Goal: Task Accomplishment & Management: Complete application form

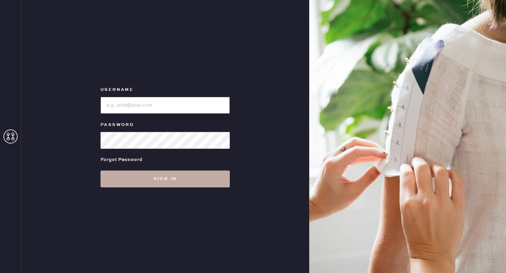
type input "ReformationMontrose"
click at [167, 186] on button "Sign in" at bounding box center [165, 179] width 129 height 17
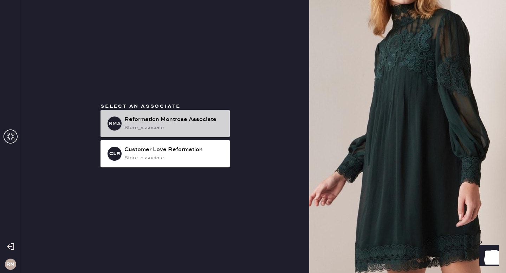
click at [196, 124] on div "store_associate" at bounding box center [174, 128] width 100 height 8
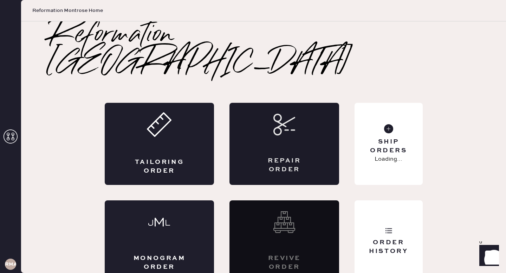
click at [258, 157] on div "Repair Order" at bounding box center [284, 166] width 53 height 18
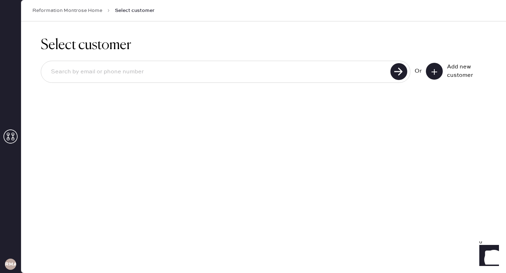
click at [228, 74] on input at bounding box center [216, 72] width 343 height 16
type input "[PERSON_NAME][EMAIL_ADDRESS][DOMAIN_NAME]"
click at [433, 73] on icon at bounding box center [434, 72] width 7 height 7
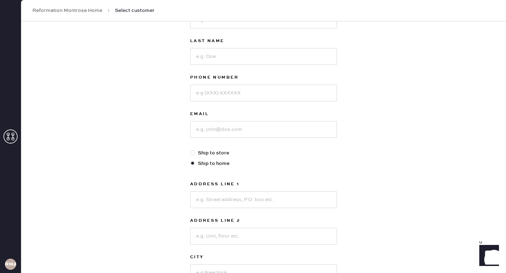
scroll to position [18, 0]
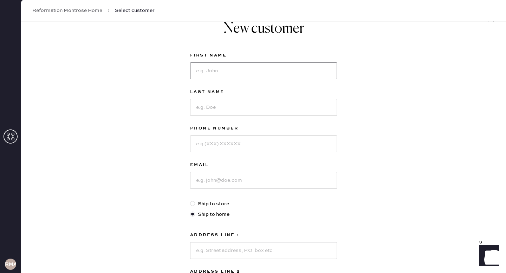
click at [214, 70] on input at bounding box center [263, 71] width 147 height 17
type input "[PERSON_NAME]"
click at [226, 106] on input at bounding box center [263, 107] width 147 height 17
type input "[PERSON_NAME]"
click at [235, 147] on input at bounding box center [263, 144] width 147 height 17
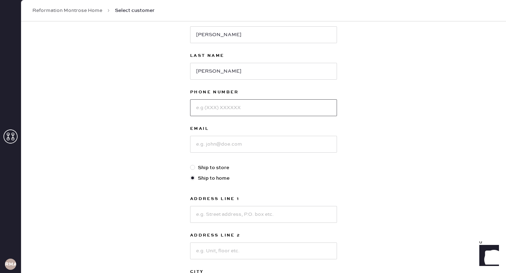
scroll to position [52, 0]
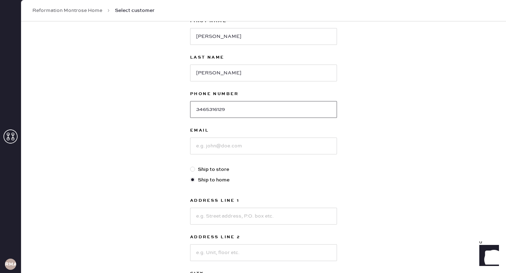
type input "3465316129"
click at [233, 144] on input at bounding box center [263, 146] width 147 height 17
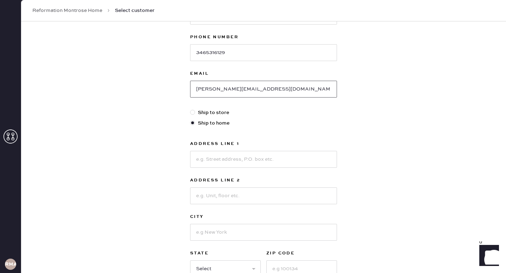
scroll to position [109, 0]
type input "[PERSON_NAME][EMAIL_ADDRESS][DOMAIN_NAME]"
click at [258, 165] on input at bounding box center [263, 159] width 147 height 17
type input "[STREET_ADDRESS]"
click at [242, 196] on input at bounding box center [263, 196] width 147 height 17
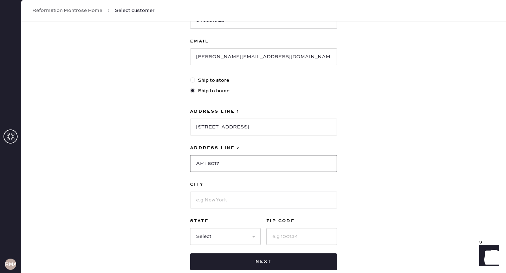
scroll to position [162, 0]
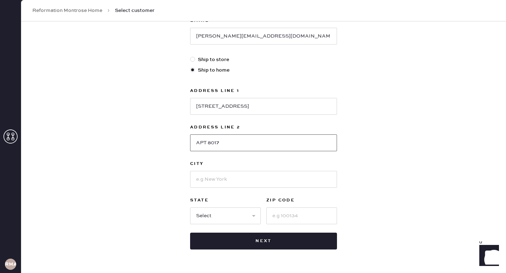
type input "APT 8017"
click at [231, 181] on input at bounding box center [263, 179] width 147 height 17
type input "[GEOGRAPHIC_DATA]"
click at [208, 221] on select "Select AK AL AR AZ CA CO CT [GEOGRAPHIC_DATA] DE FL [GEOGRAPHIC_DATA] HI [GEOGR…" at bounding box center [225, 216] width 71 height 17
select select "[GEOGRAPHIC_DATA]"
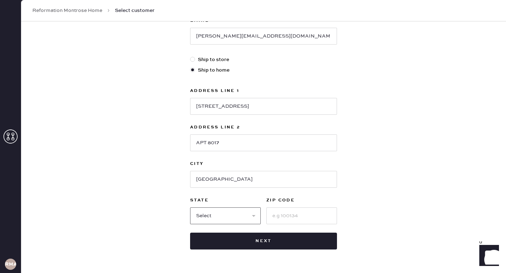
click at [190, 208] on select "Select AK AL AR AZ CA CO CT [GEOGRAPHIC_DATA] DE FL [GEOGRAPHIC_DATA] HI [GEOGR…" at bounding box center [225, 216] width 71 height 17
click at [296, 216] on input at bounding box center [301, 216] width 71 height 17
type input "77098"
click at [383, 183] on div "New customer First Name [PERSON_NAME] Last Name [PERSON_NAME] Phone Number [PHO…" at bounding box center [263, 77] width 485 height 436
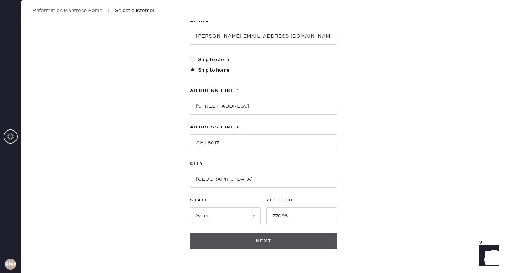
click at [282, 239] on button "Next" at bounding box center [263, 241] width 147 height 17
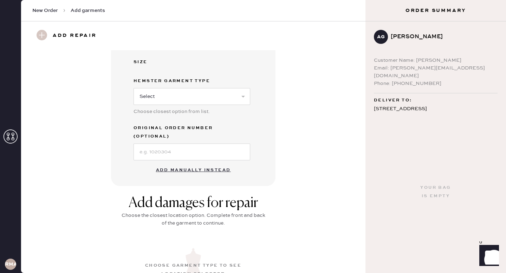
click at [209, 163] on button "Add manually instead" at bounding box center [193, 170] width 83 height 14
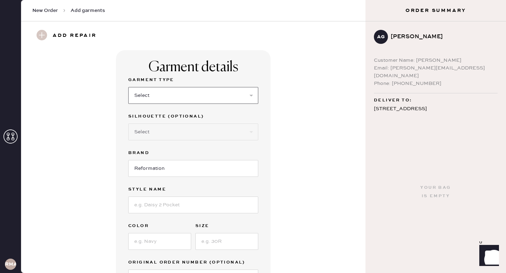
click at [251, 95] on select "Select Basic Skirt Jeans Leggings Pants Shorts Basic Sleeved Dress Basic Sleeve…" at bounding box center [193, 95] width 130 height 17
click at [128, 87] on select "Select Basic Skirt Jeans Leggings Pants Shorts Basic Sleeved Dress Basic Sleeve…" at bounding box center [193, 95] width 130 height 17
click at [242, 95] on select "Select Basic Skirt Jeans Leggings Pants Shorts Basic Sleeved Dress Basic Sleeve…" at bounding box center [193, 95] width 130 height 17
select select "6"
click at [128, 87] on select "Select Basic Skirt Jeans Leggings Pants Shorts Basic Sleeved Dress Basic Sleeve…" at bounding box center [193, 95] width 130 height 17
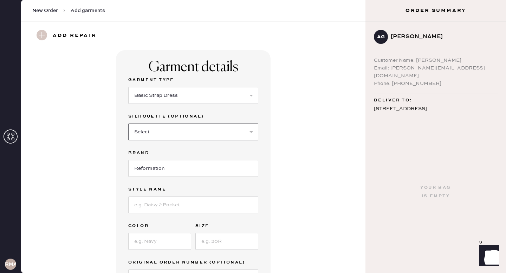
click at [228, 132] on select "Select Maxi Dress Midi Dress Mini Dress Other" at bounding box center [193, 132] width 130 height 17
select select "38"
click at [128, 124] on select "Select Maxi Dress Midi Dress Mini Dress Other" at bounding box center [193, 132] width 130 height 17
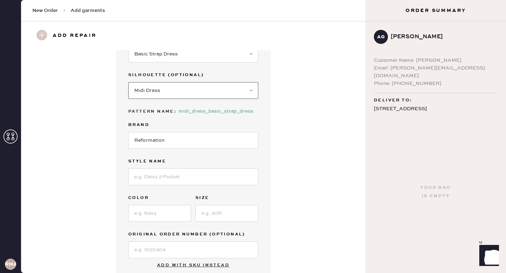
scroll to position [43, 0]
click at [185, 181] on input at bounding box center [193, 176] width 130 height 17
type input "Balia Linen Dress"
click at [161, 208] on input at bounding box center [159, 212] width 63 height 17
type input "White"
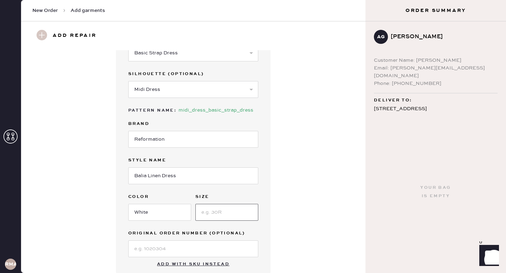
click at [216, 207] on input at bounding box center [226, 212] width 63 height 17
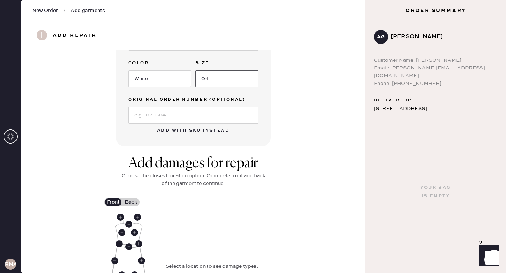
scroll to position [231, 0]
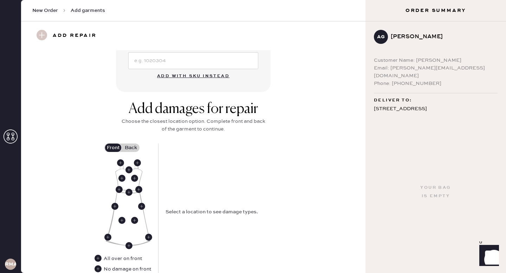
type input "04"
click at [132, 150] on label "Back" at bounding box center [131, 148] width 18 height 8
click at [131, 148] on input "Back" at bounding box center [131, 148] width 0 height 0
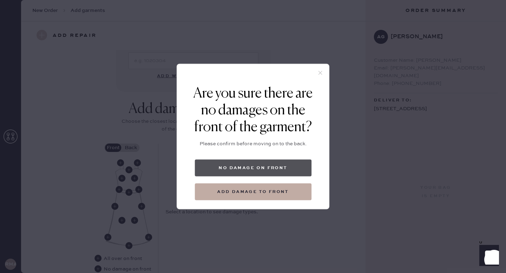
click at [265, 168] on button "No damage on front" at bounding box center [253, 168] width 117 height 17
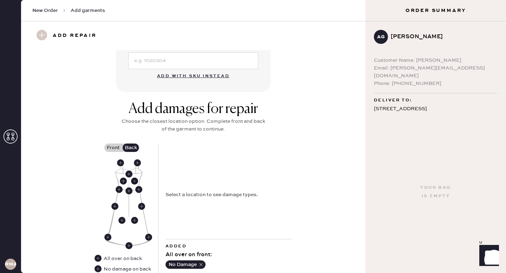
click at [136, 181] on use at bounding box center [134, 181] width 7 height 7
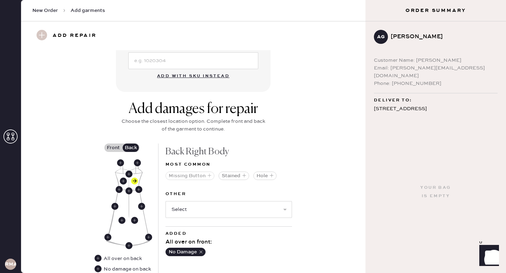
click at [209, 176] on icon "button" at bounding box center [209, 176] width 4 height 4
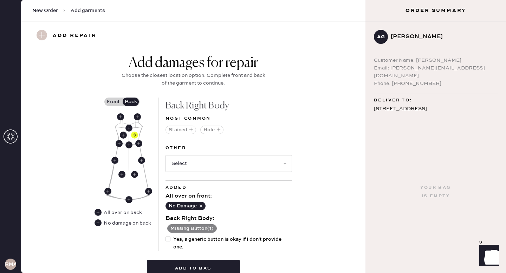
scroll to position [311, 0]
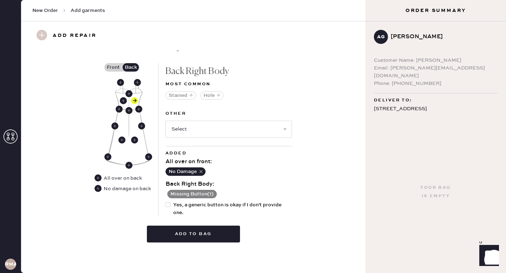
click at [170, 206] on div at bounding box center [168, 204] width 5 height 5
click at [166, 202] on input "Yes, a generic button is okay if I don't provide one." at bounding box center [166, 201] width 0 height 0
checkbox input "true"
click at [200, 234] on button "Add to bag" at bounding box center [193, 234] width 93 height 17
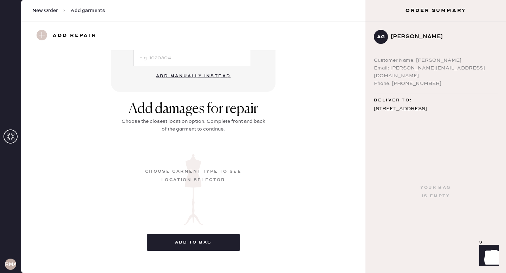
scroll to position [72, 0]
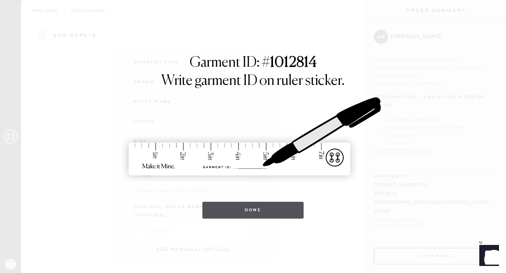
click at [266, 212] on button "Done" at bounding box center [253, 210] width 102 height 17
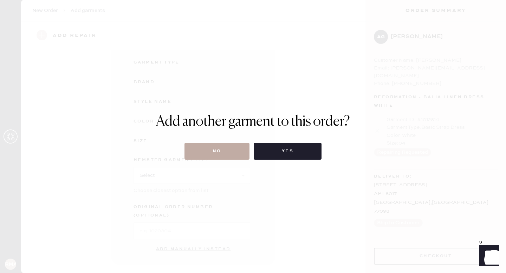
click at [227, 153] on button "No" at bounding box center [216, 151] width 65 height 17
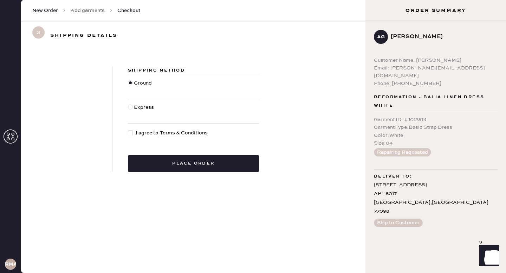
click at [131, 134] on div at bounding box center [130, 132] width 5 height 5
click at [128, 130] on input "I agree to Terms & Conditions" at bounding box center [128, 129] width 0 height 0
checkbox input "true"
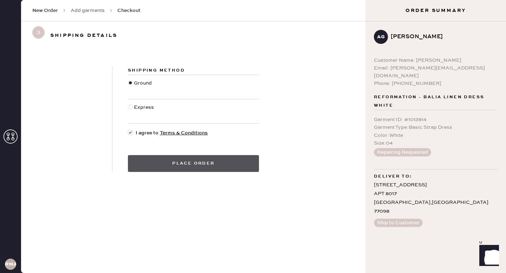
click at [212, 168] on button "Place order" at bounding box center [193, 163] width 131 height 17
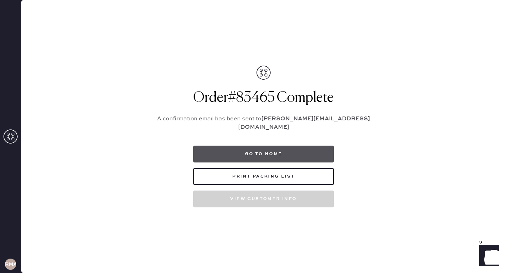
click at [299, 148] on button "Go to home" at bounding box center [263, 154] width 141 height 17
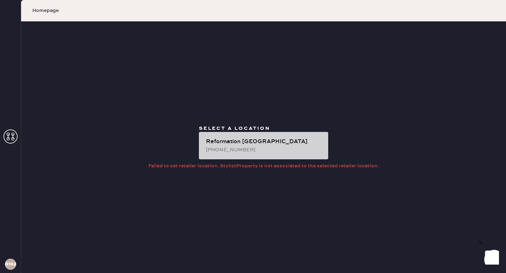
click at [270, 146] on div "[PHONE_NUMBER]" at bounding box center [264, 150] width 117 height 8
click at [271, 142] on div "Reformation [GEOGRAPHIC_DATA]" at bounding box center [264, 142] width 117 height 8
drag, startPoint x: 271, startPoint y: 142, endPoint x: 255, endPoint y: 142, distance: 16.5
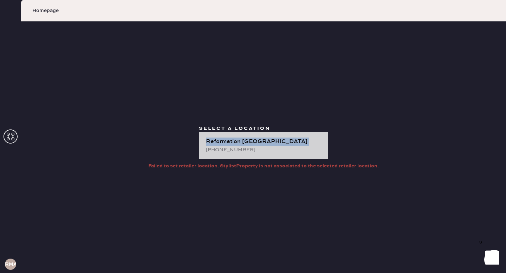
click at [263, 142] on div "Reformation [GEOGRAPHIC_DATA]" at bounding box center [264, 142] width 117 height 8
click at [255, 142] on div "Reformation [GEOGRAPHIC_DATA]" at bounding box center [264, 142] width 117 height 8
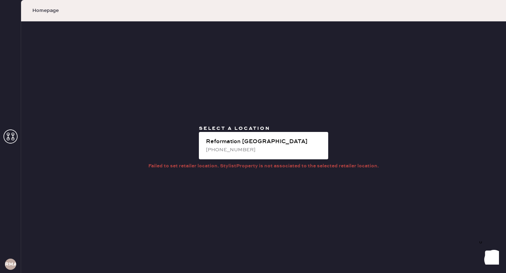
click at [274, 171] on div "Select a location Reformation [GEOGRAPHIC_DATA] [PHONE_NUMBER] Failed to set re…" at bounding box center [263, 147] width 485 height 252
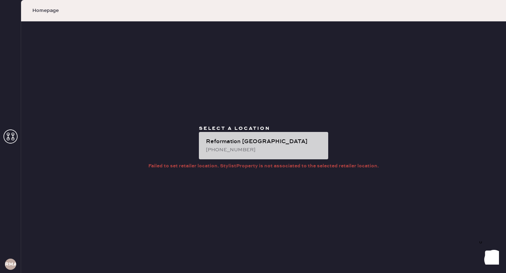
click at [280, 143] on div "Reformation [GEOGRAPHIC_DATA]" at bounding box center [264, 142] width 117 height 8
drag, startPoint x: 280, startPoint y: 143, endPoint x: 255, endPoint y: 143, distance: 25.0
click at [279, 143] on div "Reformation [GEOGRAPHIC_DATA]" at bounding box center [264, 142] width 117 height 8
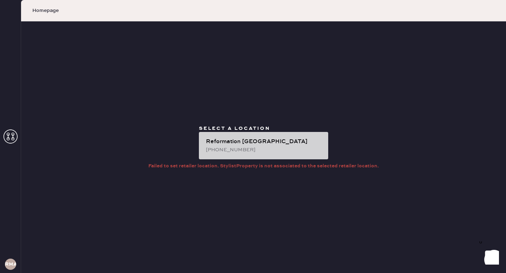
click at [253, 143] on div "Reformation [GEOGRAPHIC_DATA]" at bounding box center [264, 142] width 117 height 8
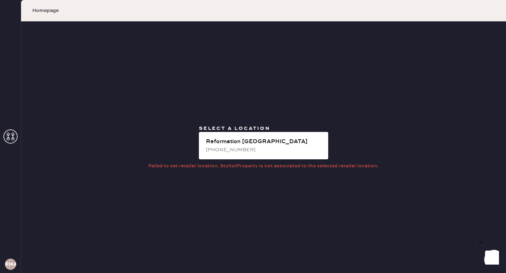
click at [227, 160] on div "Select a location Reformation [GEOGRAPHIC_DATA] [PHONE_NUMBER]" at bounding box center [263, 143] width 141 height 37
click at [226, 166] on div "Failed to set retailer location. StylistProperty is not associated to the selec…" at bounding box center [263, 166] width 231 height 8
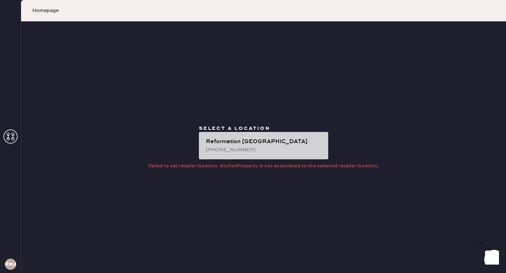
click at [305, 151] on div "[PHONE_NUMBER]" at bounding box center [264, 150] width 117 height 8
click at [305, 155] on div "Reformation [GEOGRAPHIC_DATA] [PHONE_NUMBER]" at bounding box center [263, 145] width 129 height 27
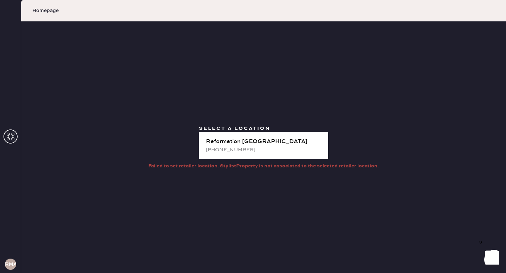
click at [329, 143] on div "Select a location Reformation [GEOGRAPHIC_DATA] [PHONE_NUMBER]" at bounding box center [263, 143] width 141 height 37
click at [14, 130] on icon at bounding box center [11, 137] width 14 height 14
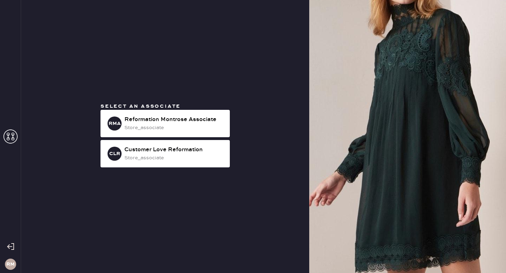
click at [164, 109] on span "Select an associate" at bounding box center [141, 106] width 80 height 6
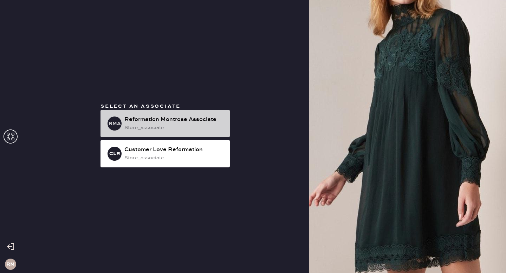
click at [164, 119] on div "Reformation Montrose Associate" at bounding box center [174, 120] width 100 height 8
